Goal: Task Accomplishment & Management: Manage account settings

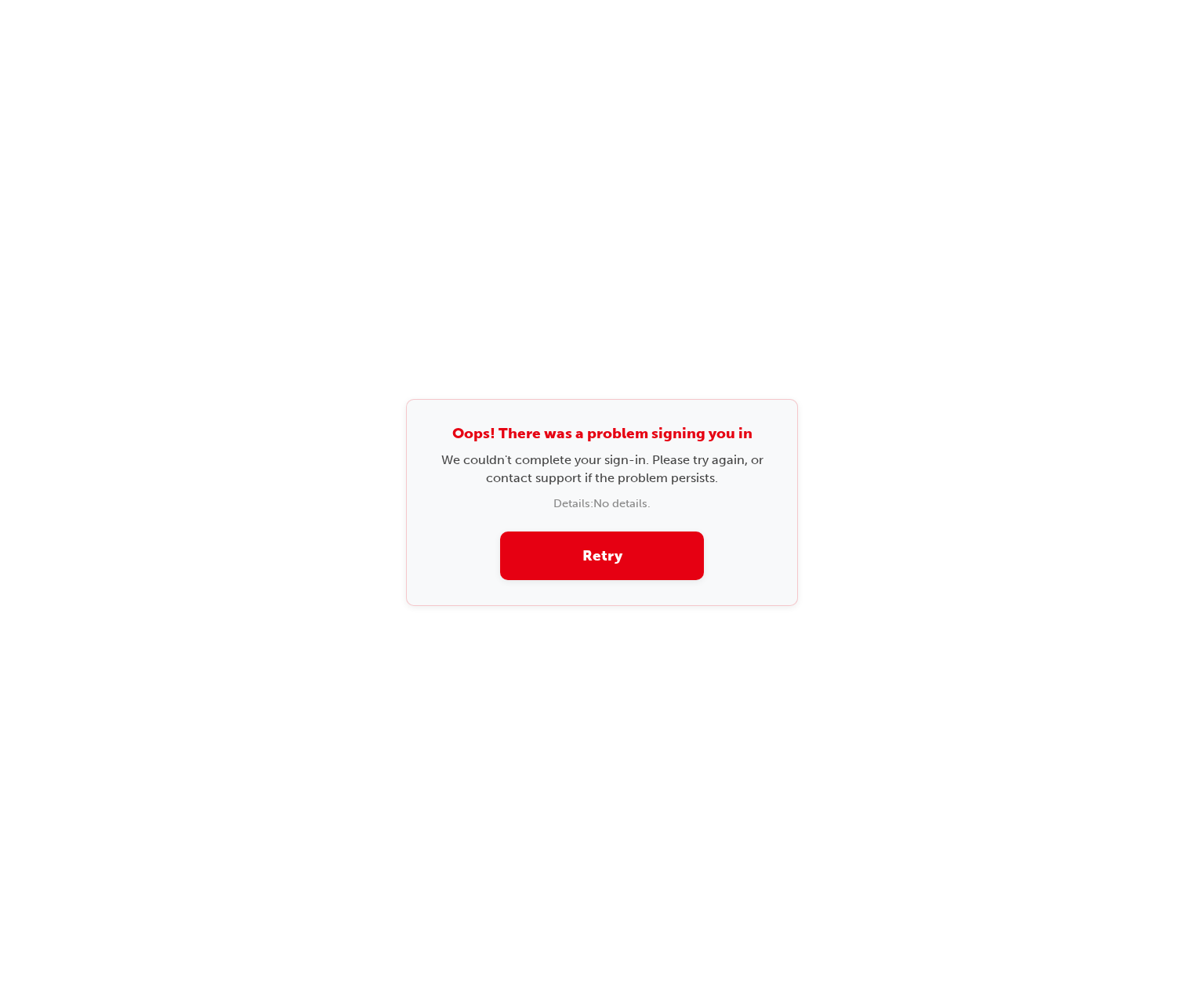
drag, startPoint x: 519, startPoint y: 212, endPoint x: 487, endPoint y: 191, distance: 38.3
click at [517, 211] on div "Oops! There was a problem signing you in We couldn't complete your sign-in. Ple…" at bounding box center [602, 502] width 1204 height 1005
click at [690, 548] on div "Oops! There was a problem signing you in We couldn't complete your sign-in. Ple…" at bounding box center [602, 502] width 392 height 208
click at [689, 548] on button "Retry" at bounding box center [602, 556] width 203 height 50
click at [138, 213] on div "Oops! There was a problem signing you in We couldn't complete your sign-in. Ple…" at bounding box center [602, 502] width 1204 height 1005
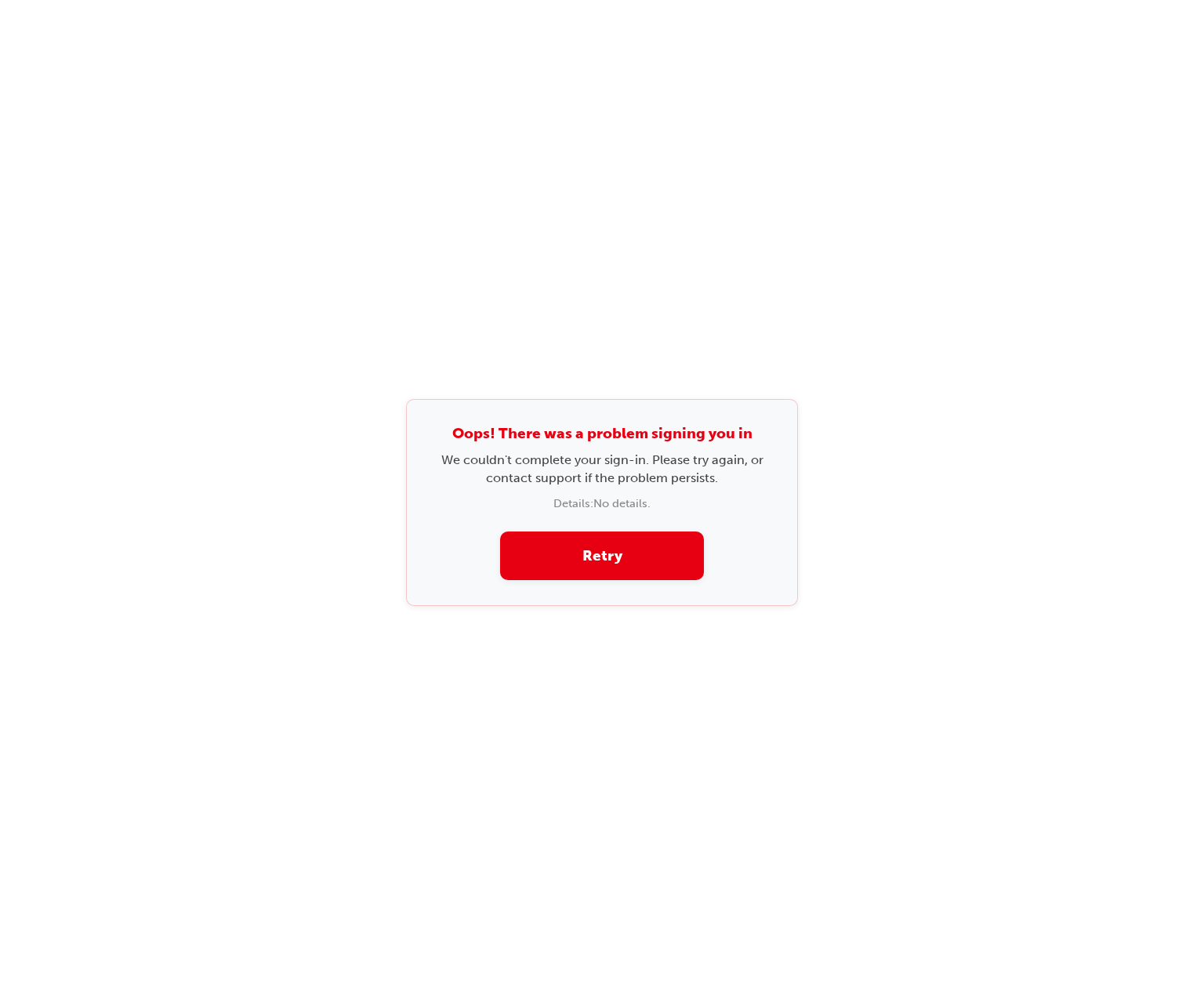
click at [690, 154] on div "Oops! There was a problem signing you in We couldn't complete your sign-in. Ple…" at bounding box center [602, 502] width 1204 height 1005
drag, startPoint x: 608, startPoint y: 596, endPoint x: 623, endPoint y: 572, distance: 28.3
click at [610, 592] on div "Oops! There was a problem signing you in We couldn't complete your sign-in. Ple…" at bounding box center [602, 502] width 392 height 208
click at [623, 572] on button "Retry" at bounding box center [602, 556] width 203 height 50
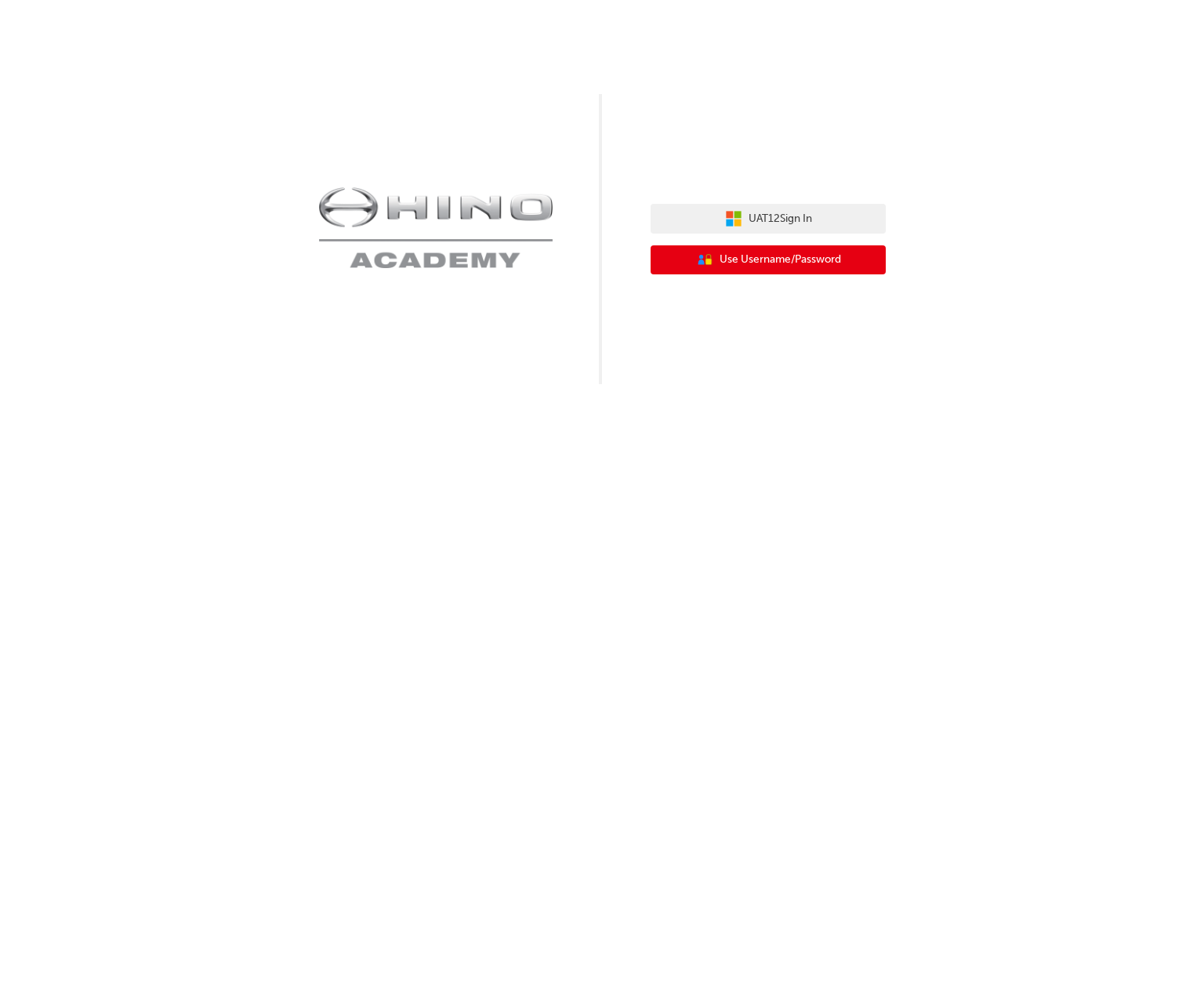
click at [776, 272] on button "User Authentication Icon - Blue Person, Gold Lock Use Username/Password" at bounding box center [769, 260] width 235 height 30
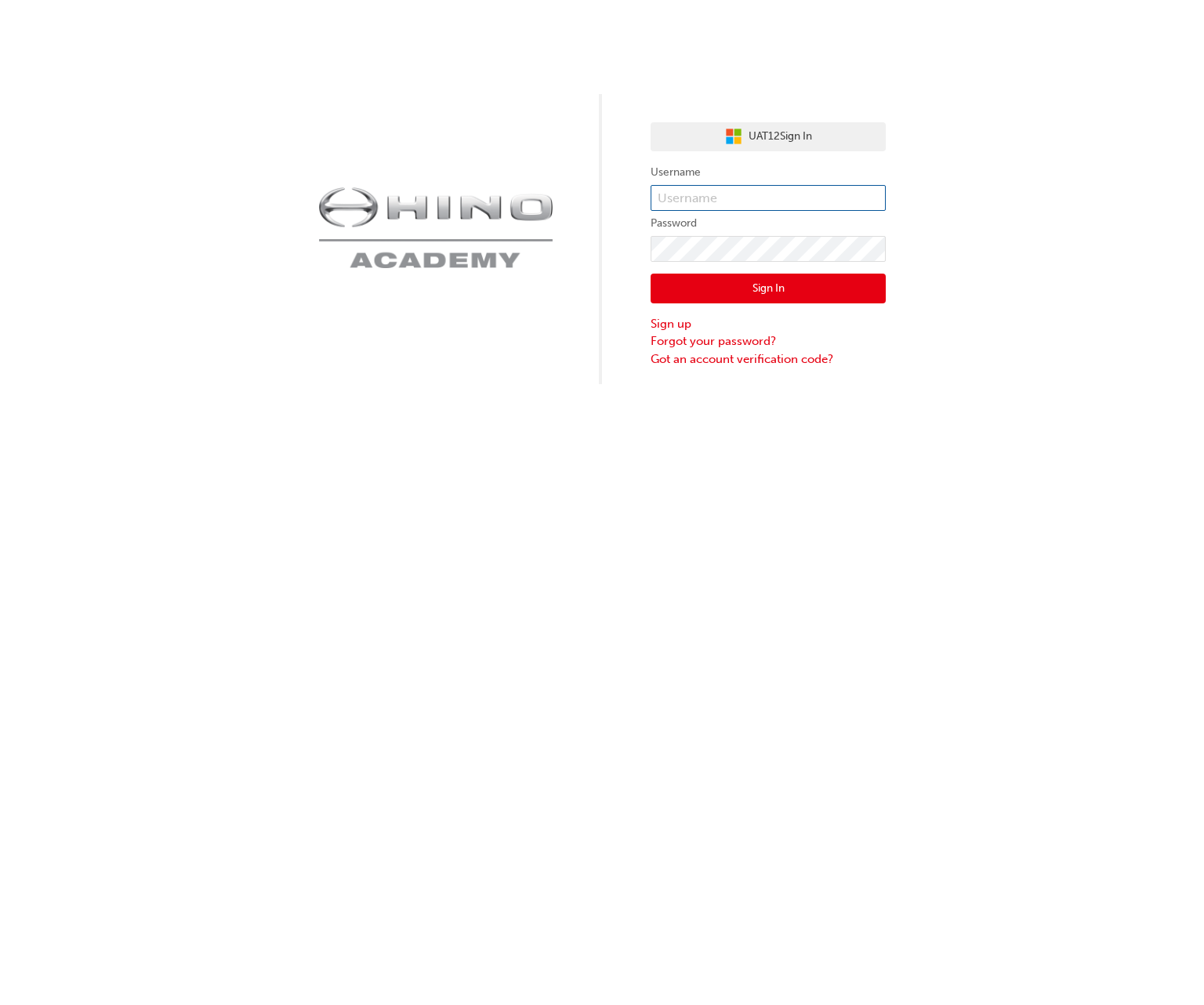
click at [777, 203] on input "text" at bounding box center [769, 198] width 235 height 27
type input "k"
type input "kandika"
click button "Sign In" at bounding box center [769, 288] width 235 height 30
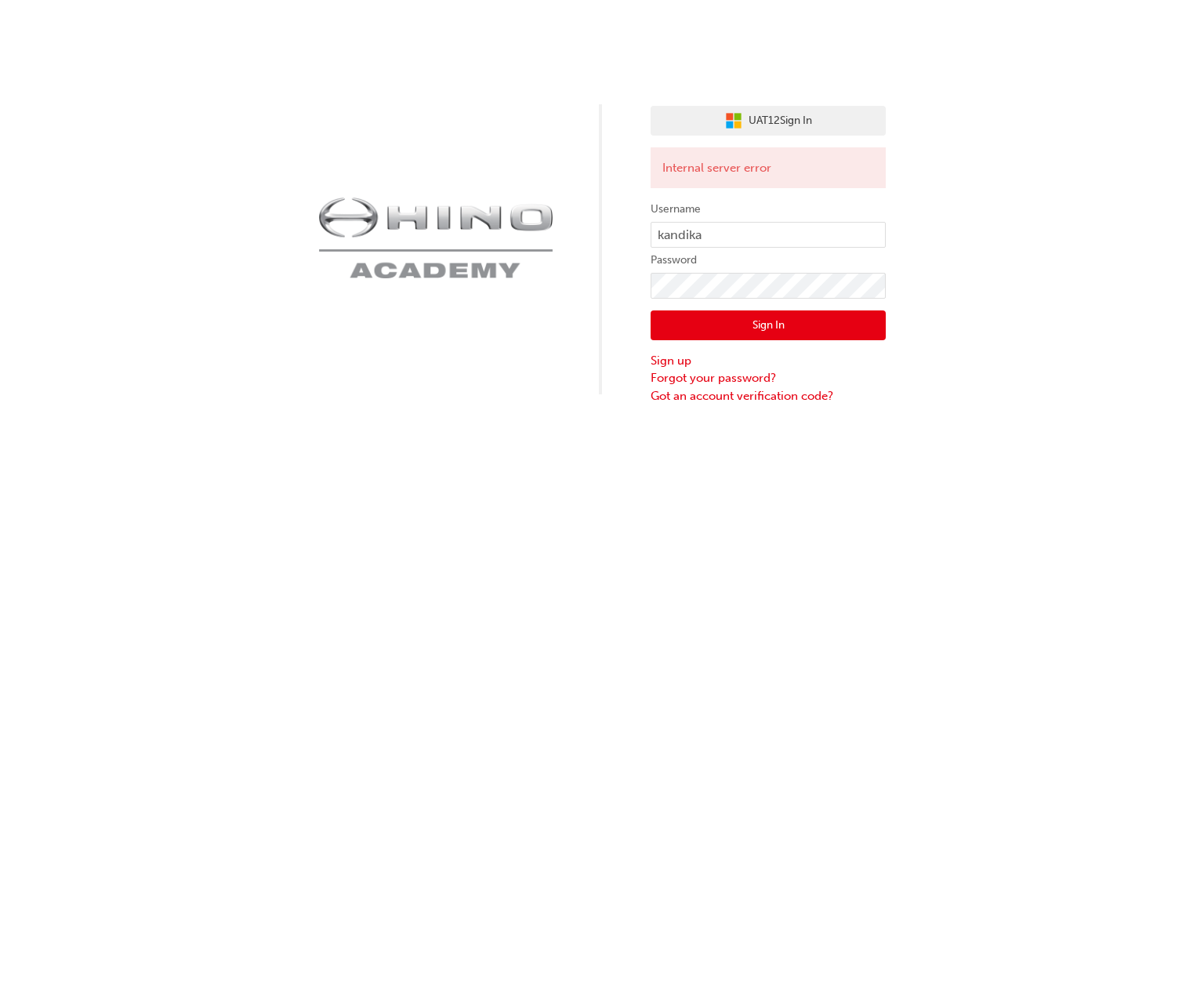
click at [972, 231] on div "UAT12 Sign In Internal server error Username kandika Password Sign In Sign up F…" at bounding box center [602, 202] width 1204 height 404
click at [646, 694] on div "UAT12 Sign In Internal server error Username kandika Password Sign In Sign up F…" at bounding box center [602, 502] width 1204 height 1005
click at [767, 318] on button "Sign In" at bounding box center [769, 326] width 235 height 30
